Goal: Task Accomplishment & Management: Use online tool/utility

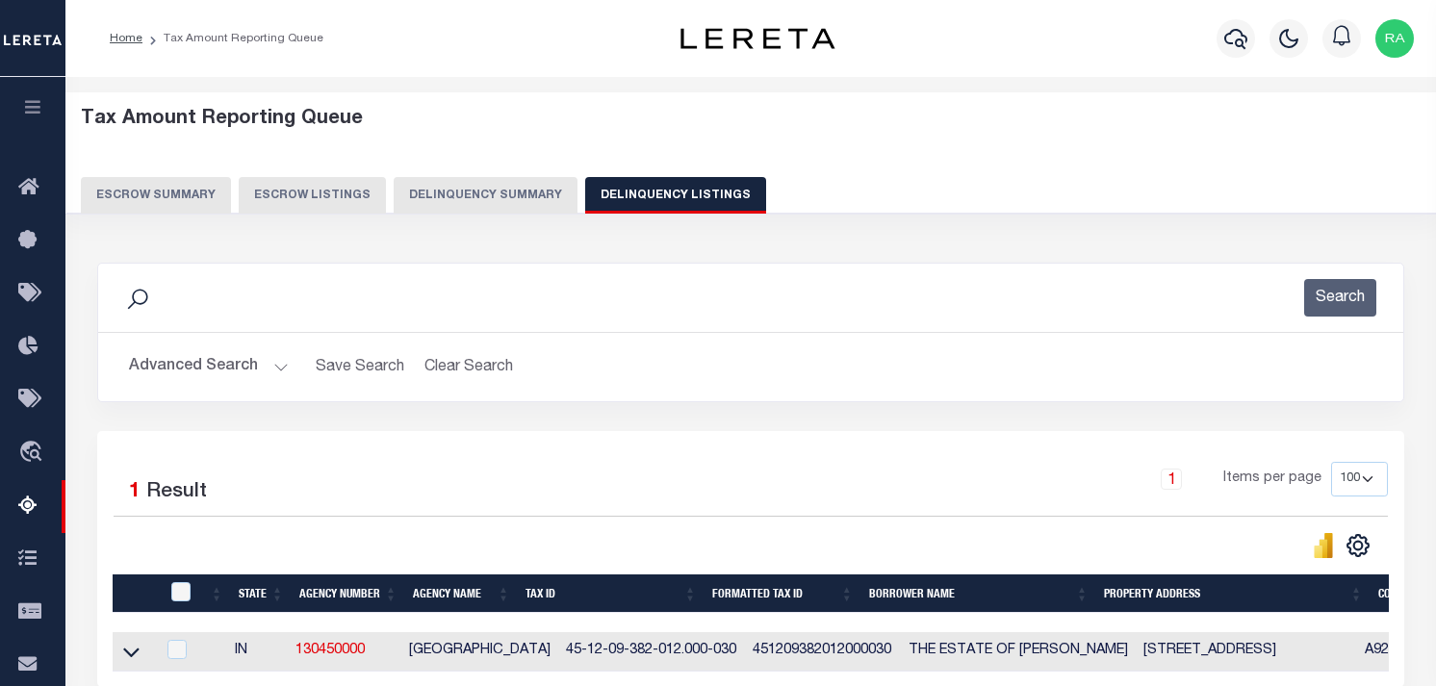
select select "100"
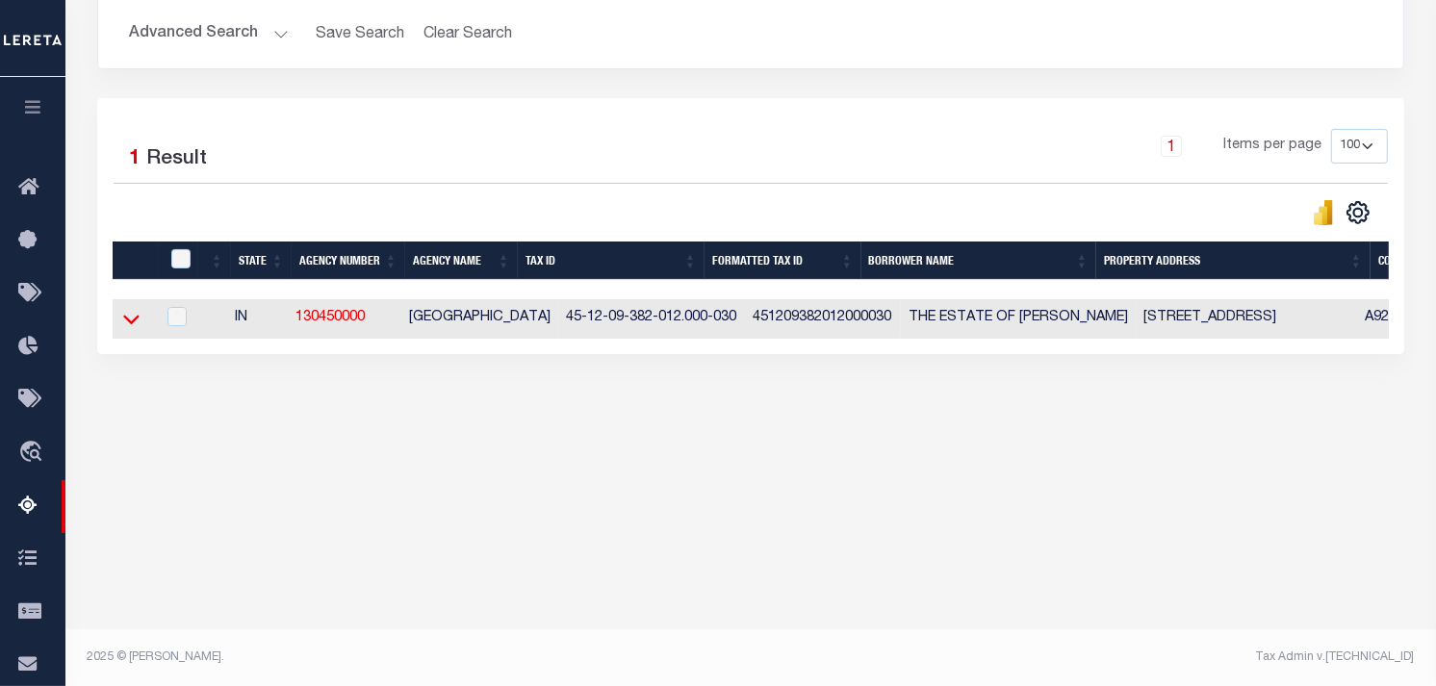
click at [128, 324] on icon at bounding box center [131, 321] width 16 height 10
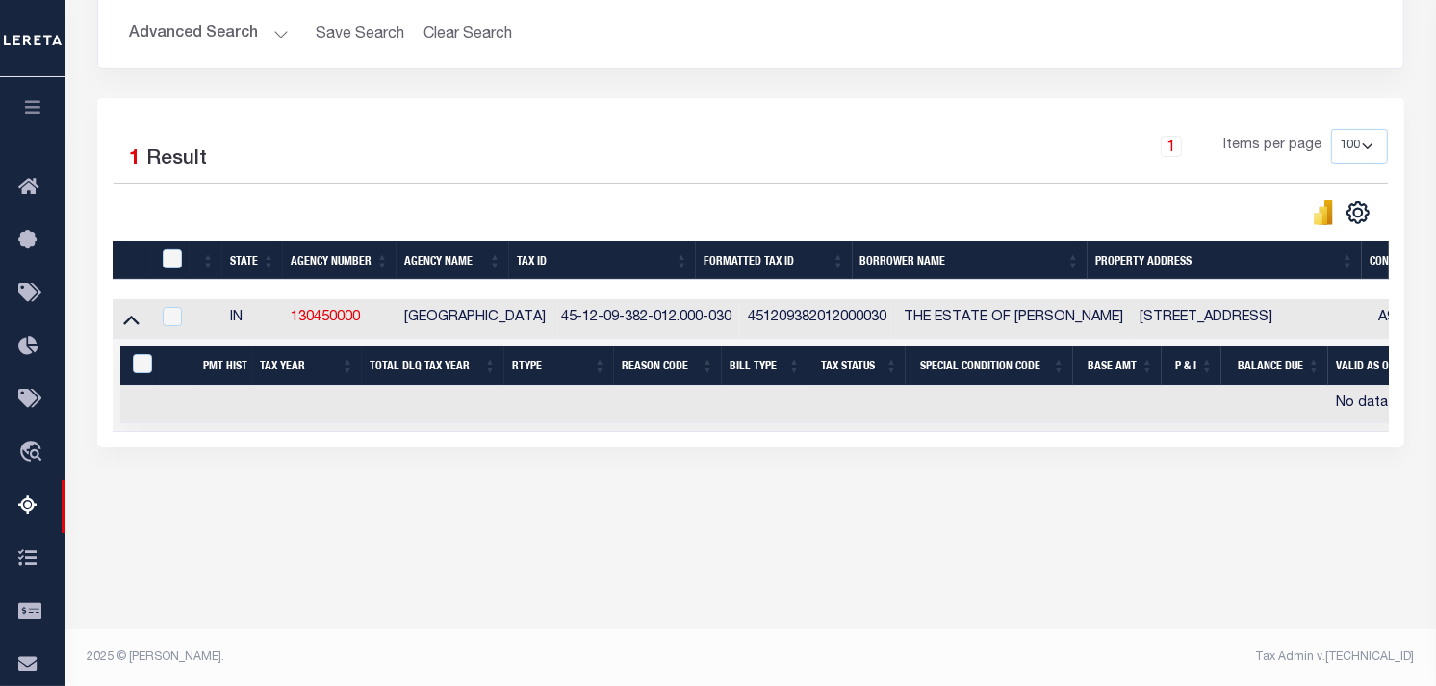
drag, startPoint x: 665, startPoint y: 449, endPoint x: 1402, endPoint y: 446, distance: 736.4
click at [1402, 446] on div "Selected 1 Result 1 Items per page 10 25 50 100 500" at bounding box center [750, 272] width 1307 height 349
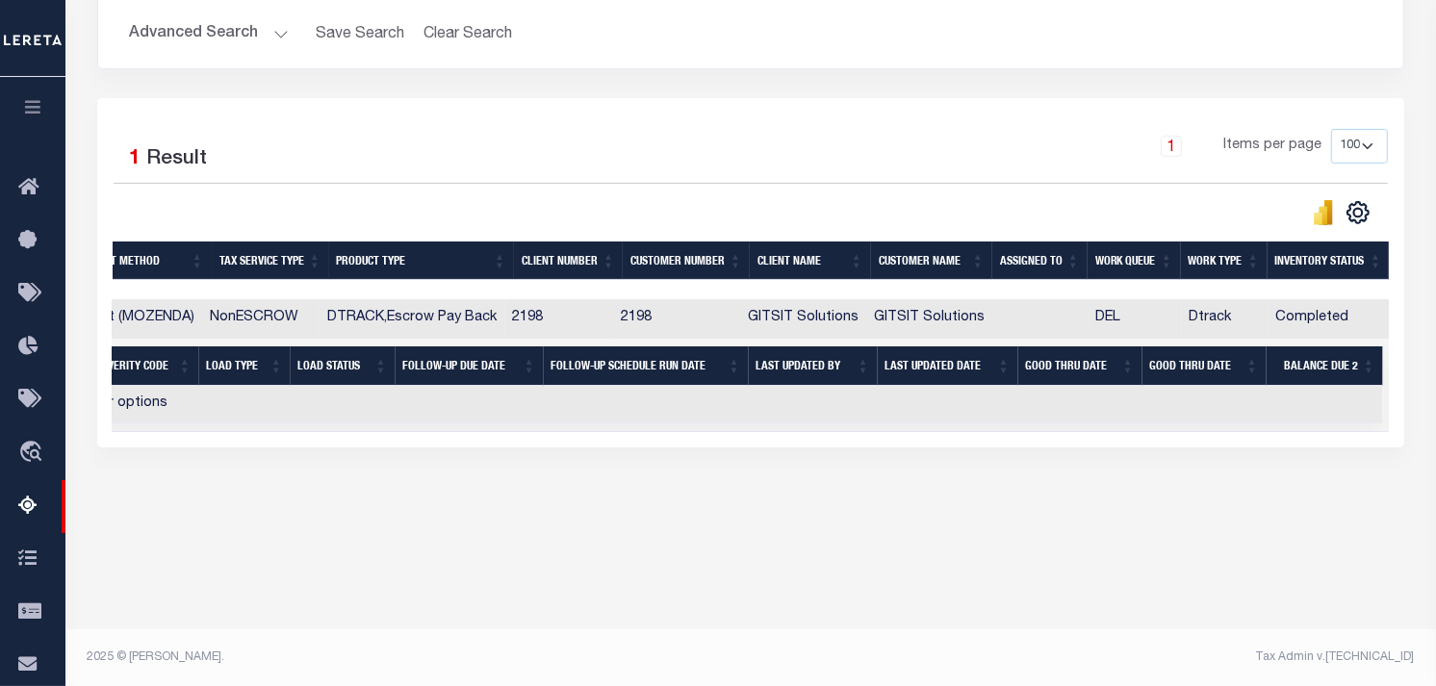
scroll to position [0, 315]
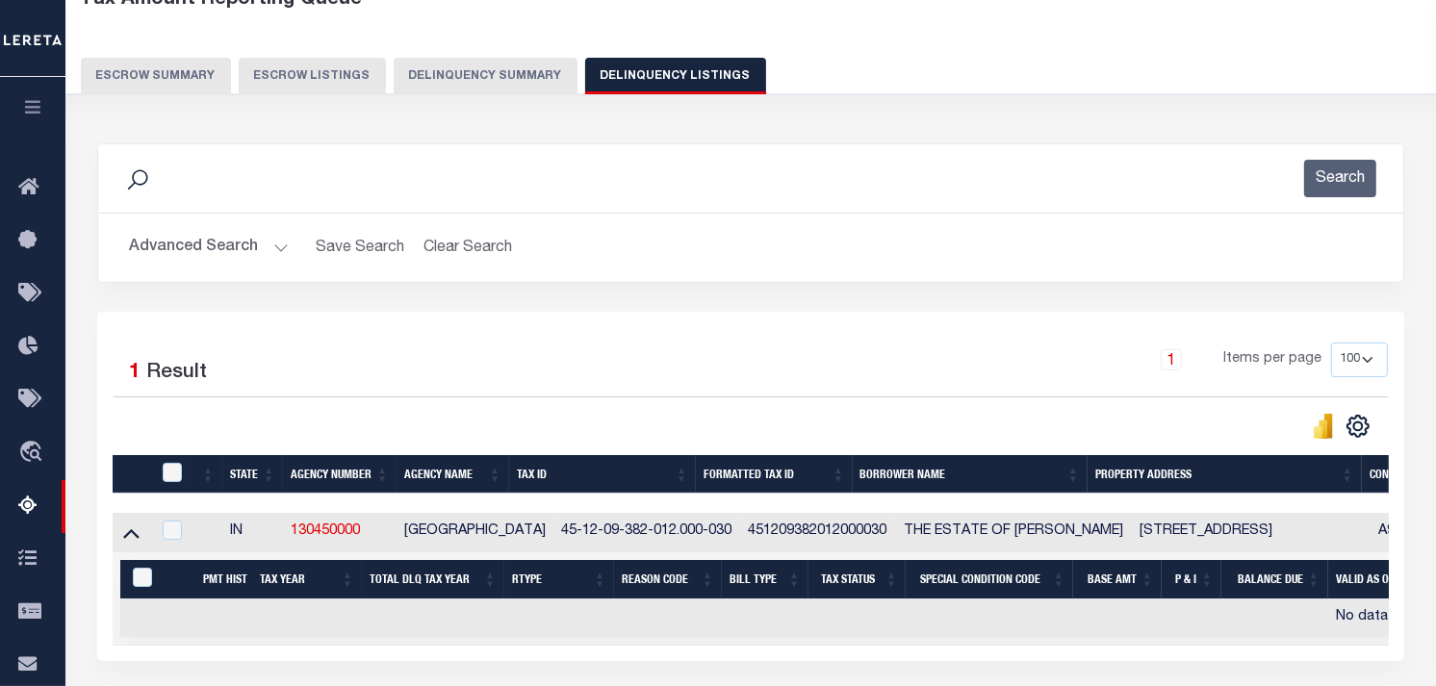
click at [279, 252] on button "Advanced Search" at bounding box center [209, 248] width 160 height 38
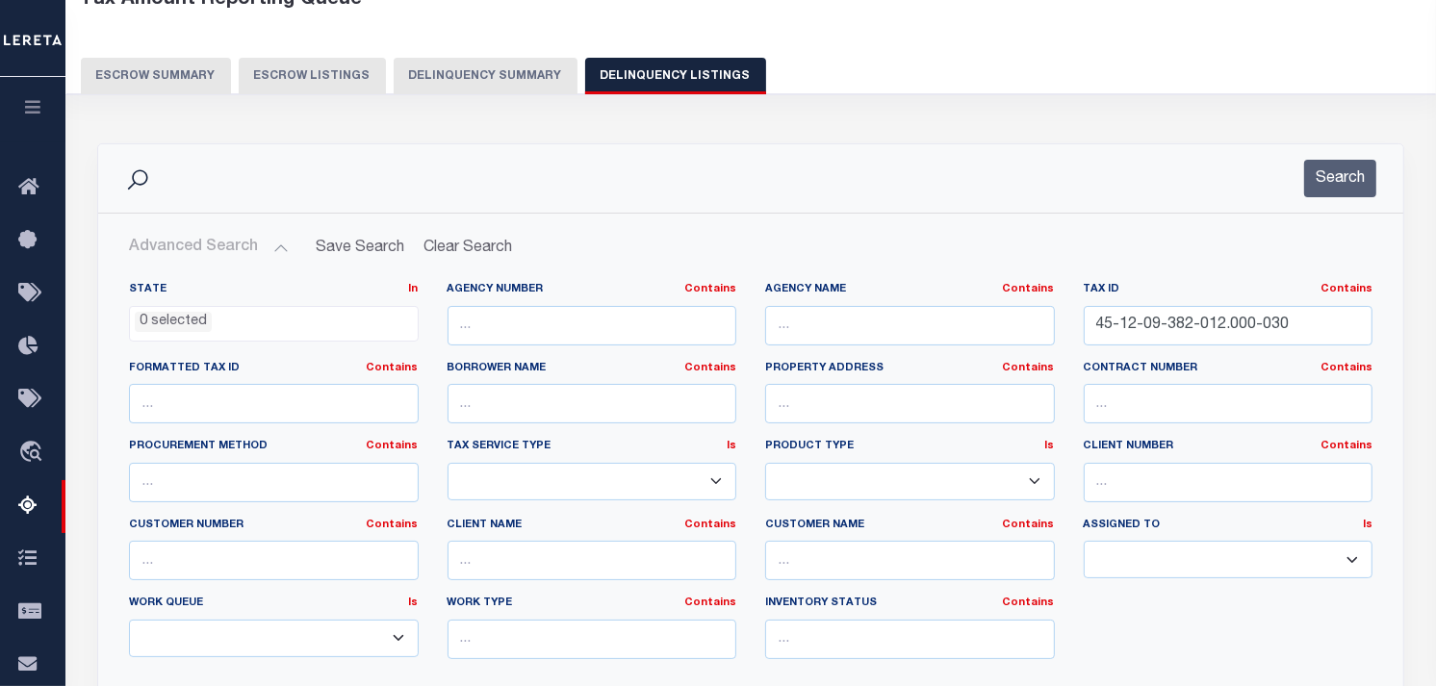
click at [279, 252] on button "Advanced Search" at bounding box center [209, 248] width 160 height 38
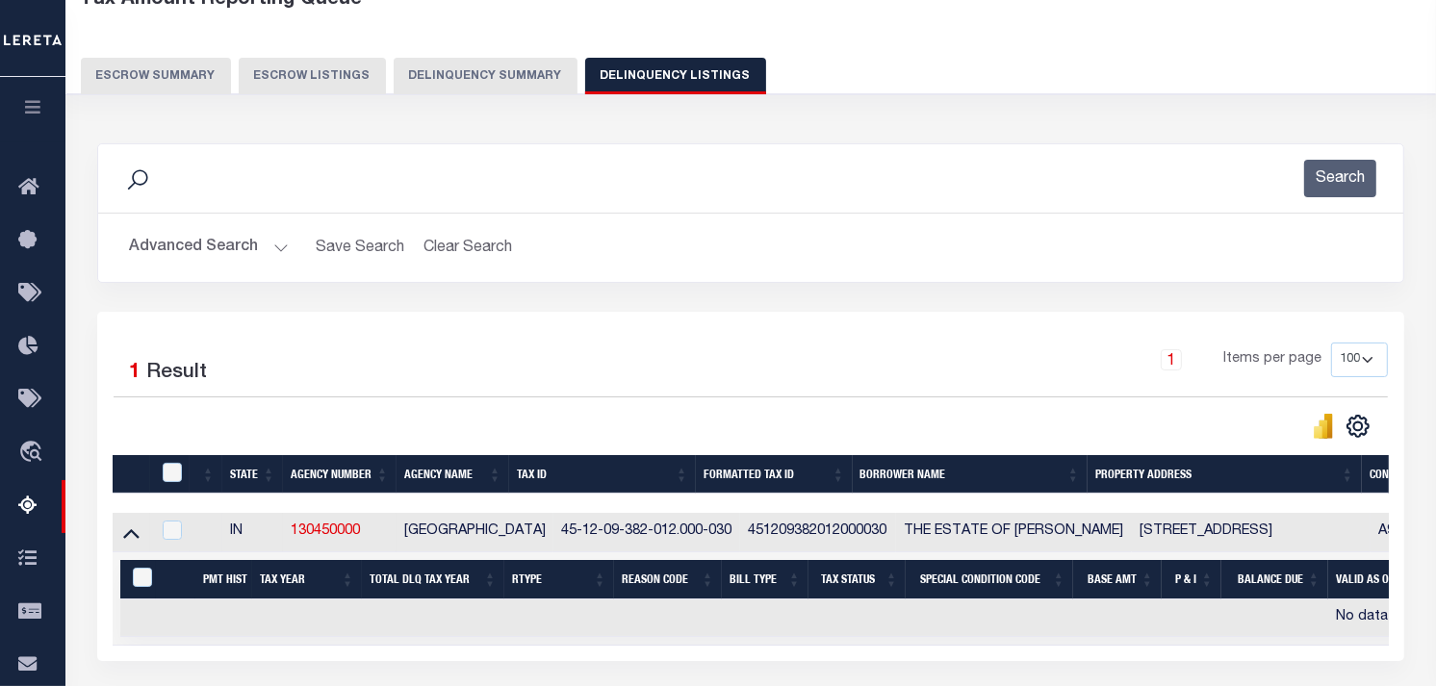
click at [276, 248] on button "Advanced Search" at bounding box center [209, 248] width 160 height 38
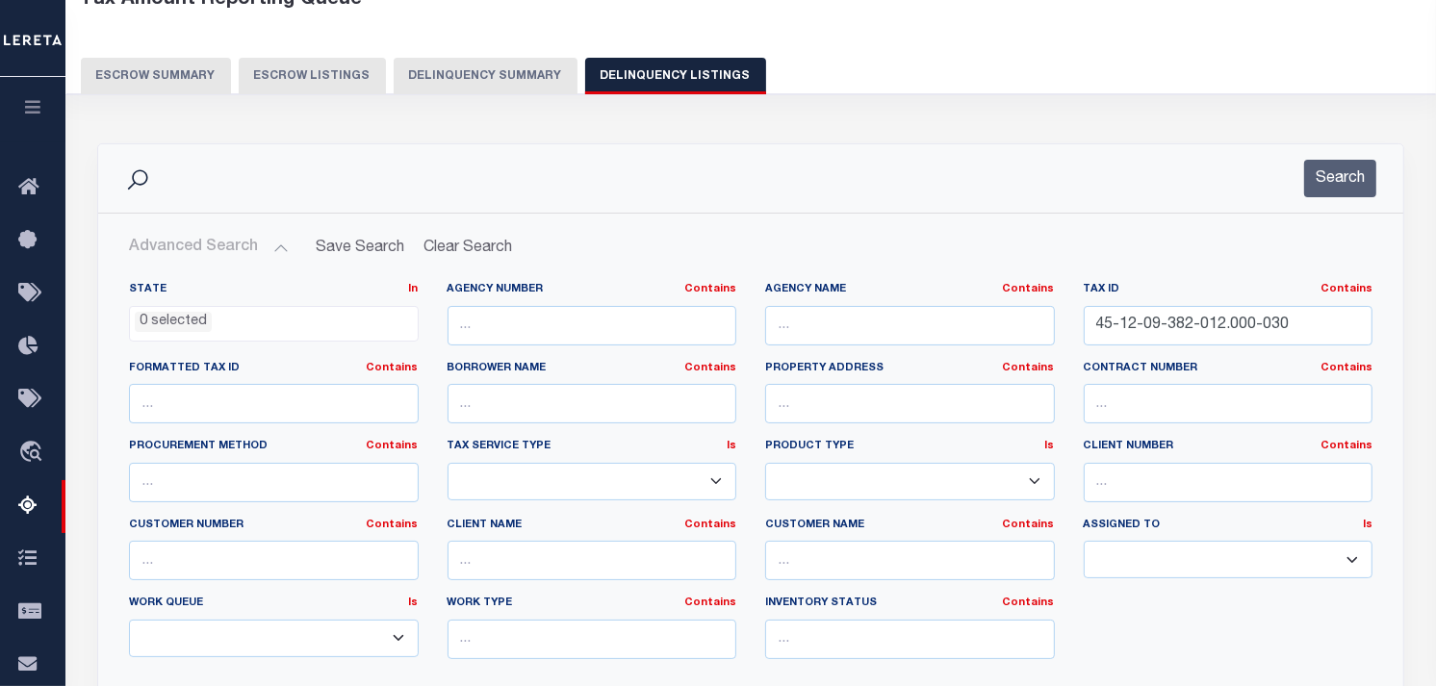
click at [276, 248] on button "Advanced Search" at bounding box center [209, 248] width 160 height 38
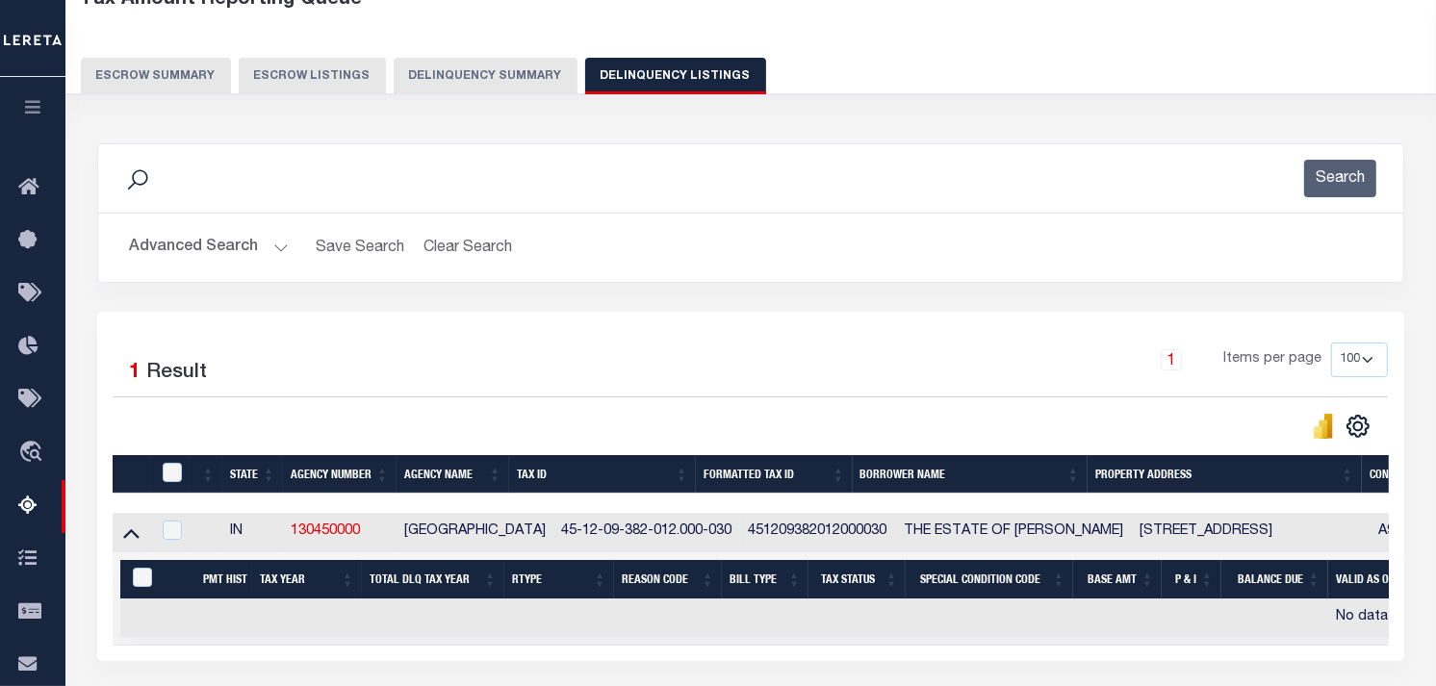
click at [444, 77] on button "Delinquency Summary" at bounding box center [486, 76] width 184 height 37
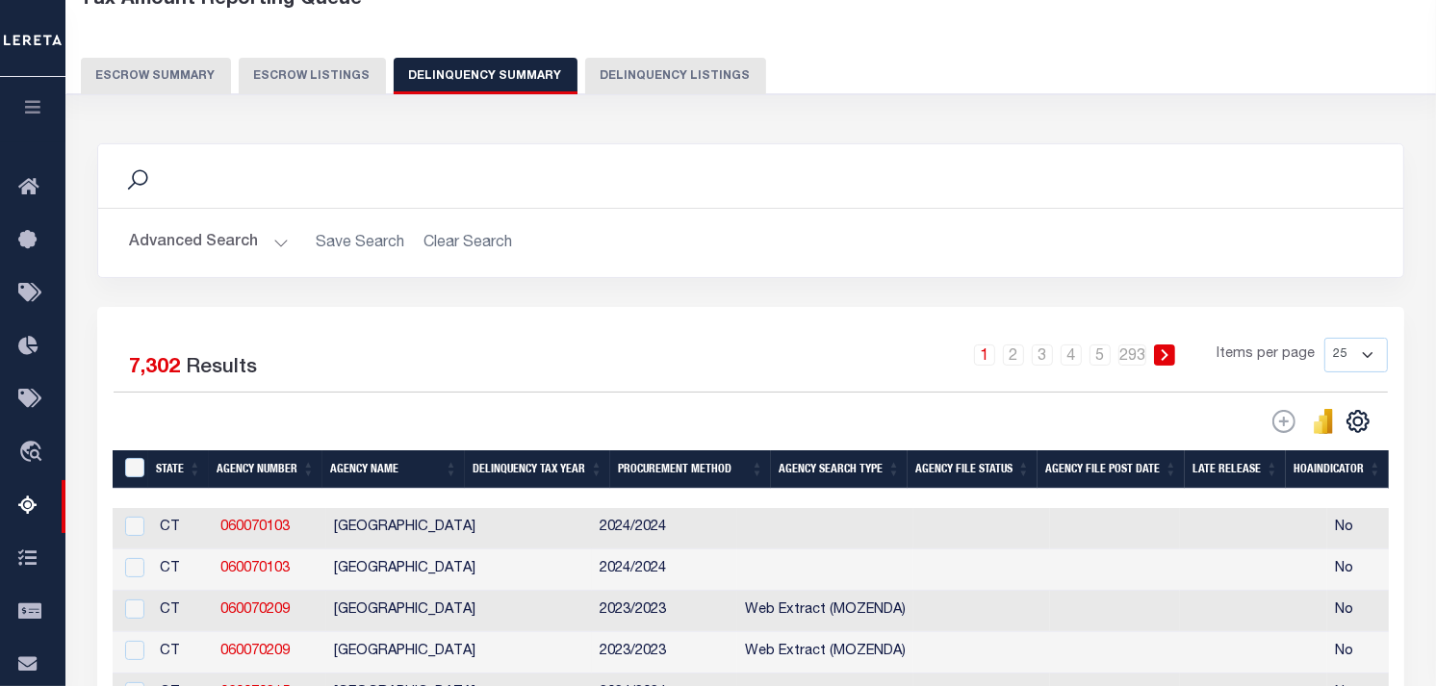
click at [291, 83] on button "Escrow Listings" at bounding box center [312, 76] width 147 height 37
select select "100"
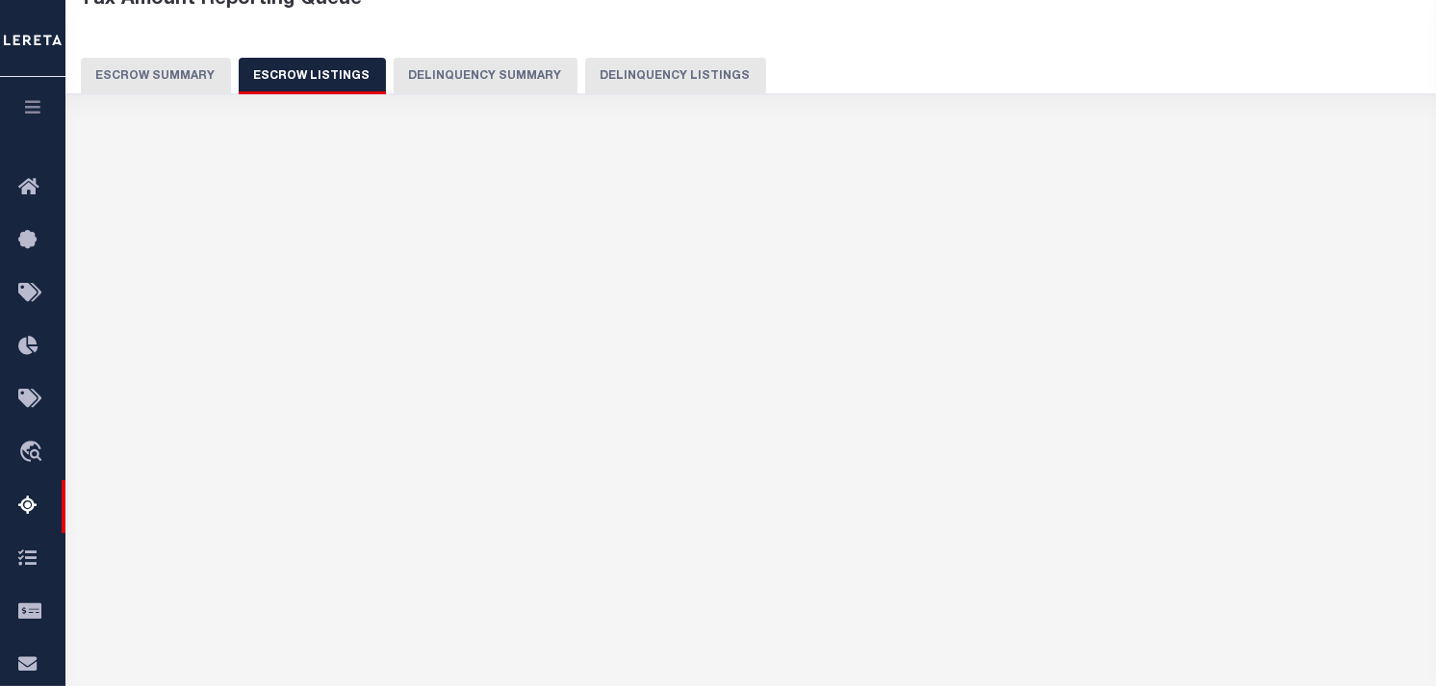
select select "100"
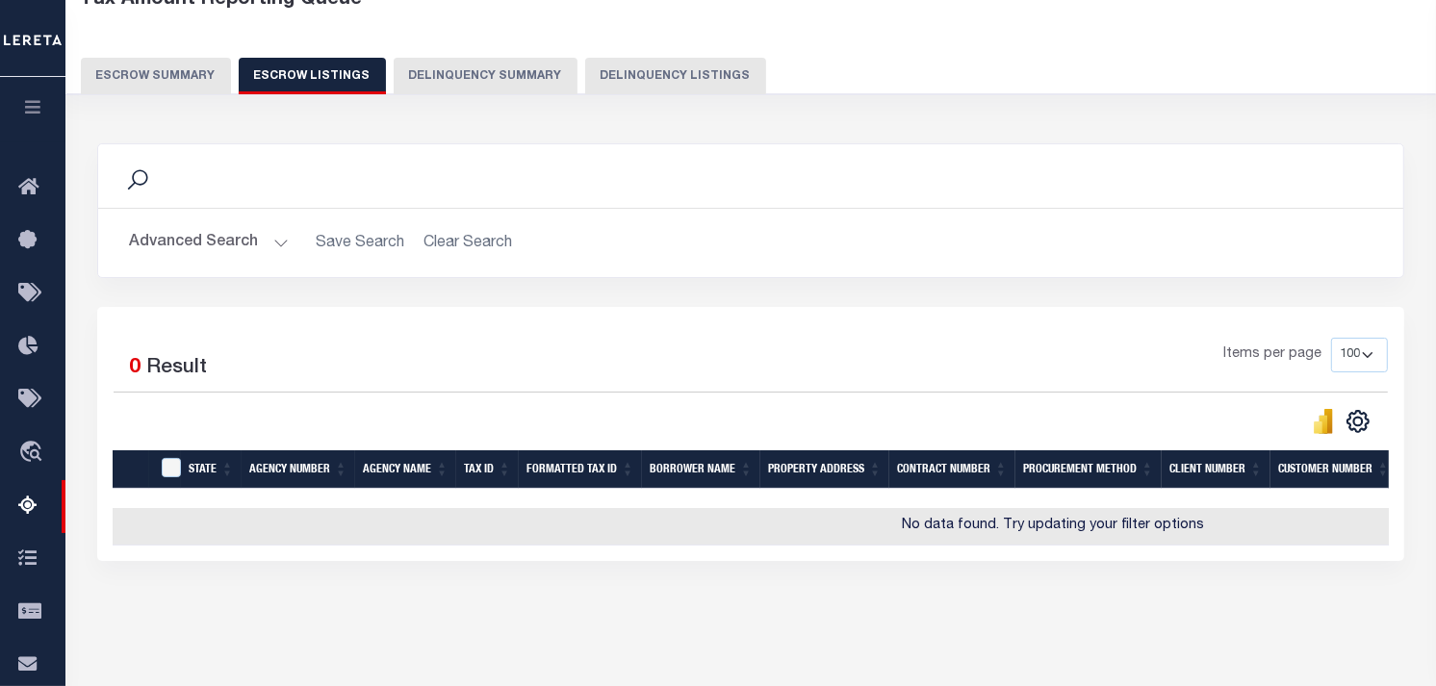
click at [175, 108] on div "Tax Amount Reporting Queue Escrow Summary Escrow Listings Delinquency Summary" at bounding box center [751, 48] width 1408 height 151
click at [171, 96] on div "Tax Amount Reporting Queue Escrow Summary Escrow Listings Delinquency Summary" at bounding box center [751, 48] width 1408 height 151
click at [169, 93] on div "Tax Amount Reporting Queue Escrow Summary Escrow Listings Delinquency Summary" at bounding box center [751, 34] width 1379 height 122
click at [643, 74] on button "Delinquency Listings" at bounding box center [675, 76] width 181 height 37
select select "100"
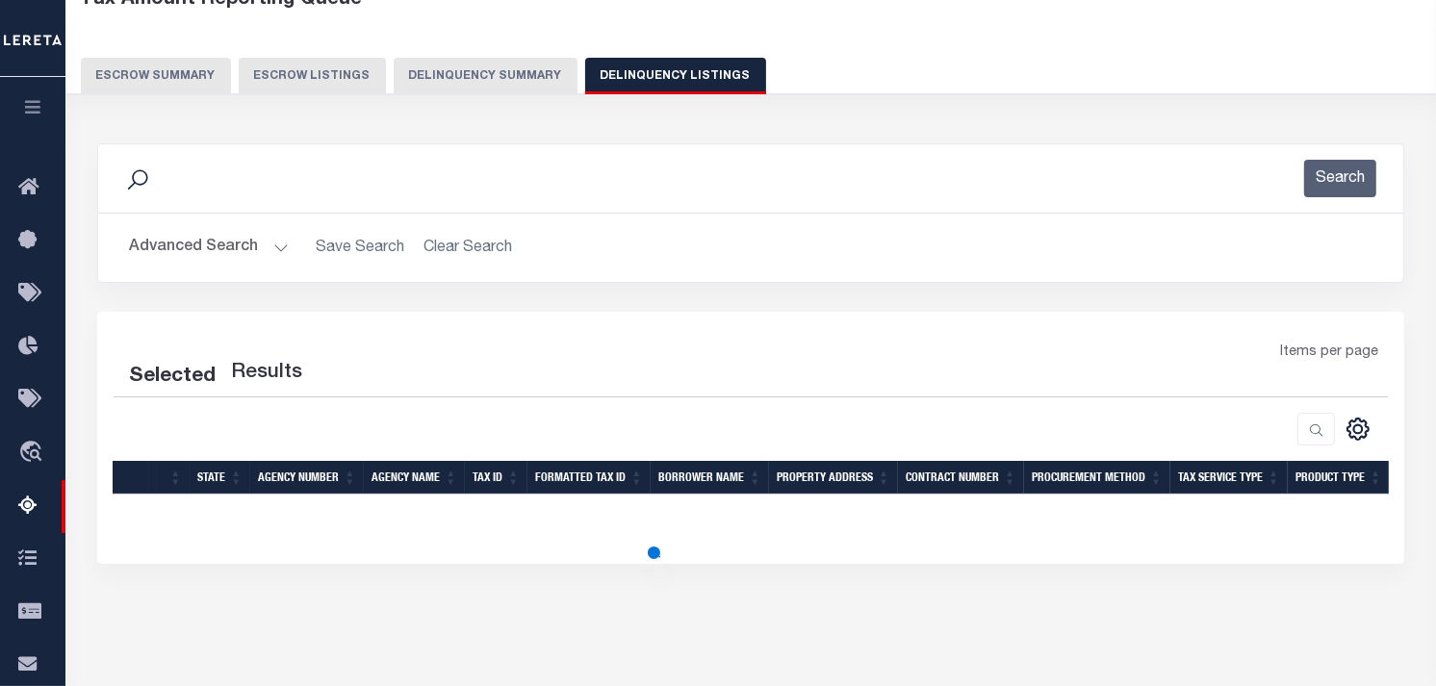
select select "100"
